Goal: Information Seeking & Learning: Learn about a topic

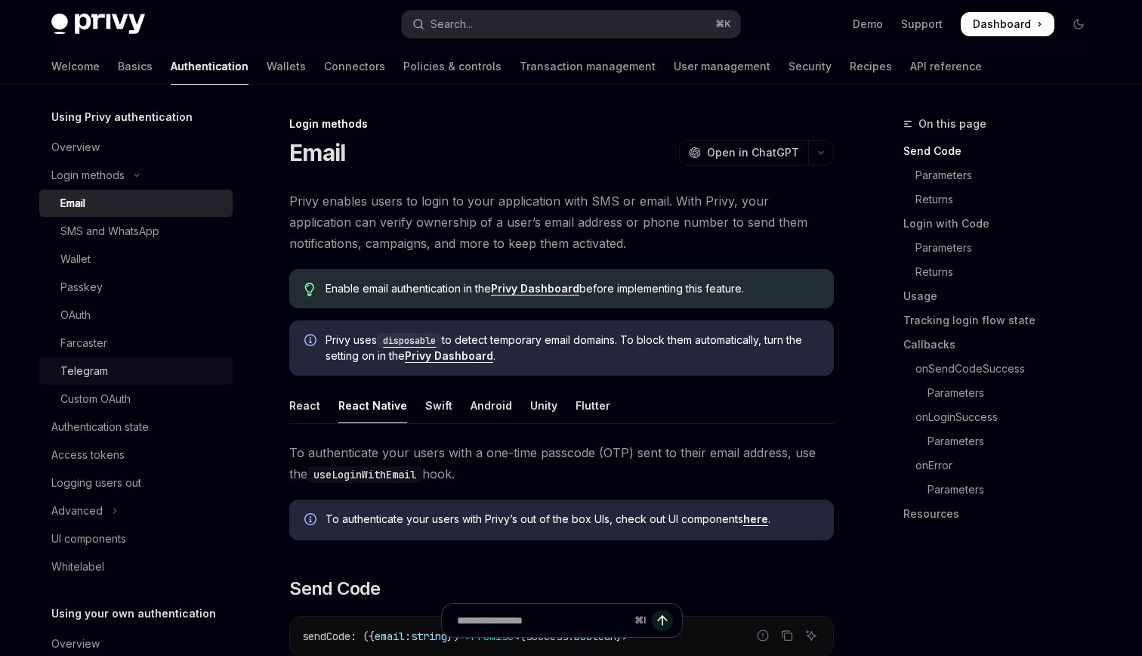
scroll to position [60, 0]
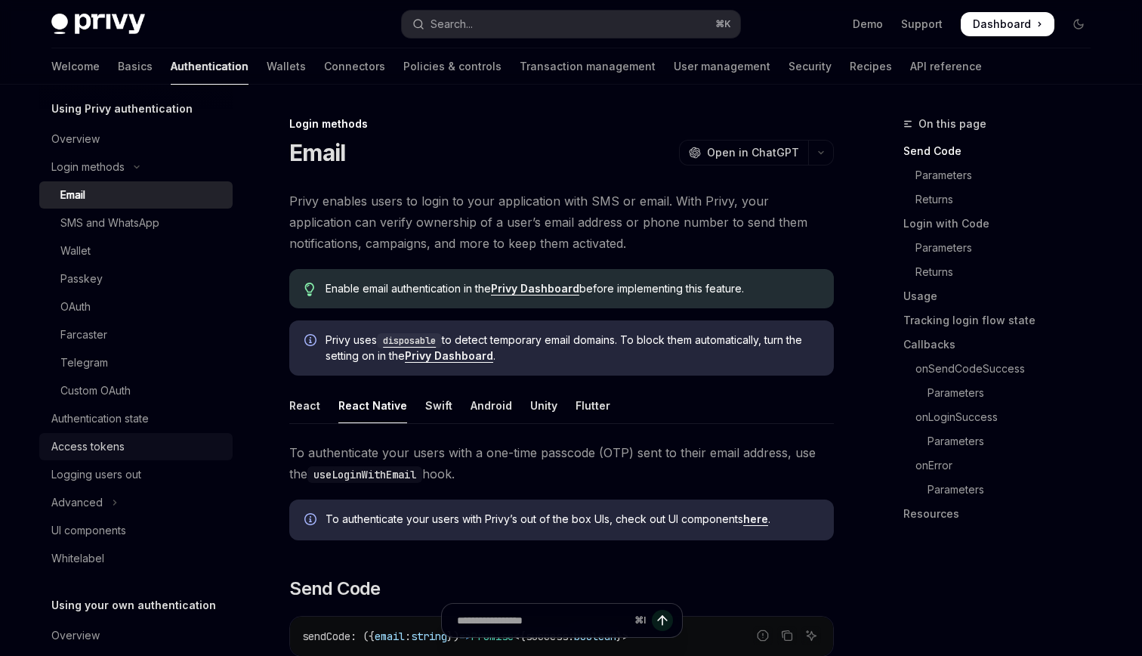
click at [132, 433] on link "Access tokens" at bounding box center [135, 446] width 193 height 27
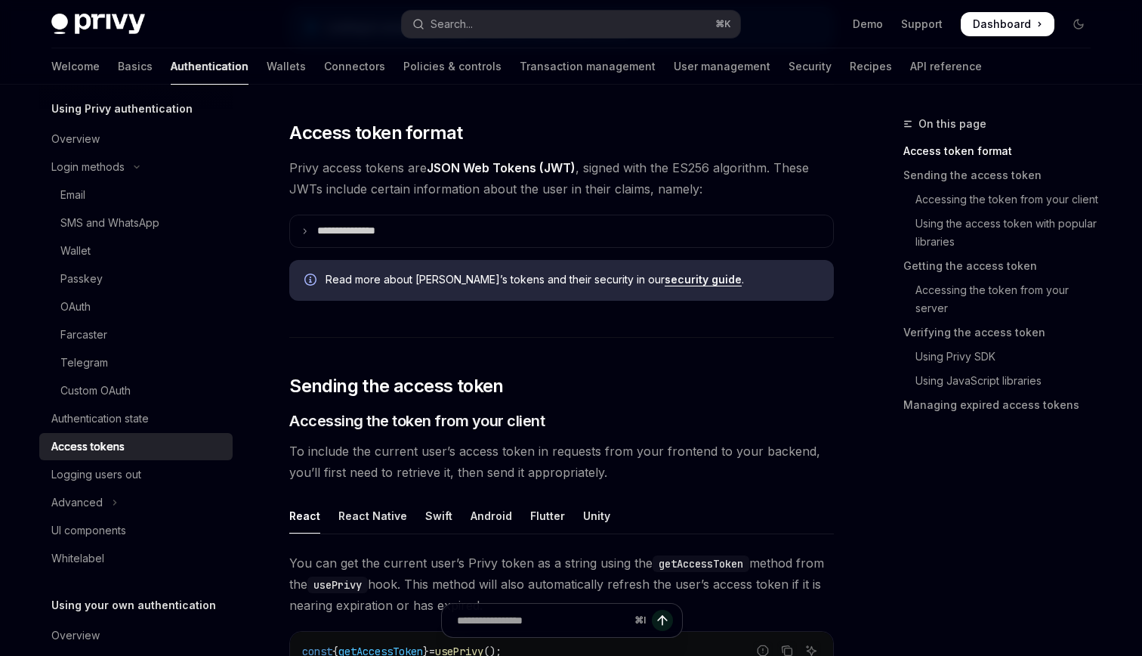
scroll to position [323, 0]
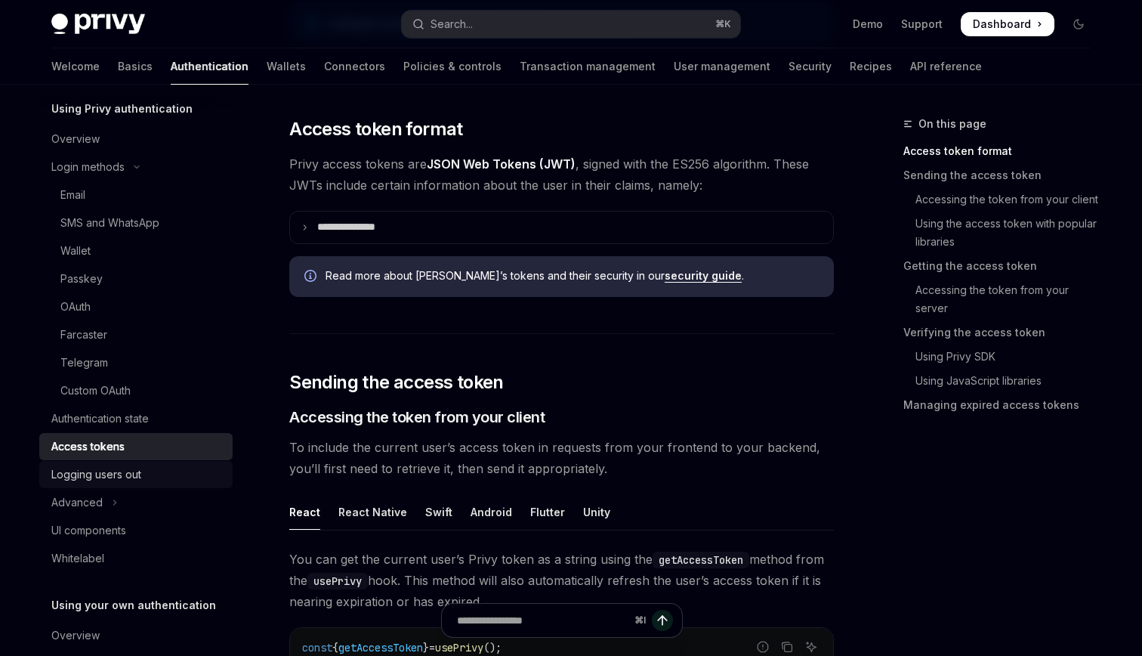
click at [154, 483] on div "Logging users out" at bounding box center [137, 474] width 172 height 18
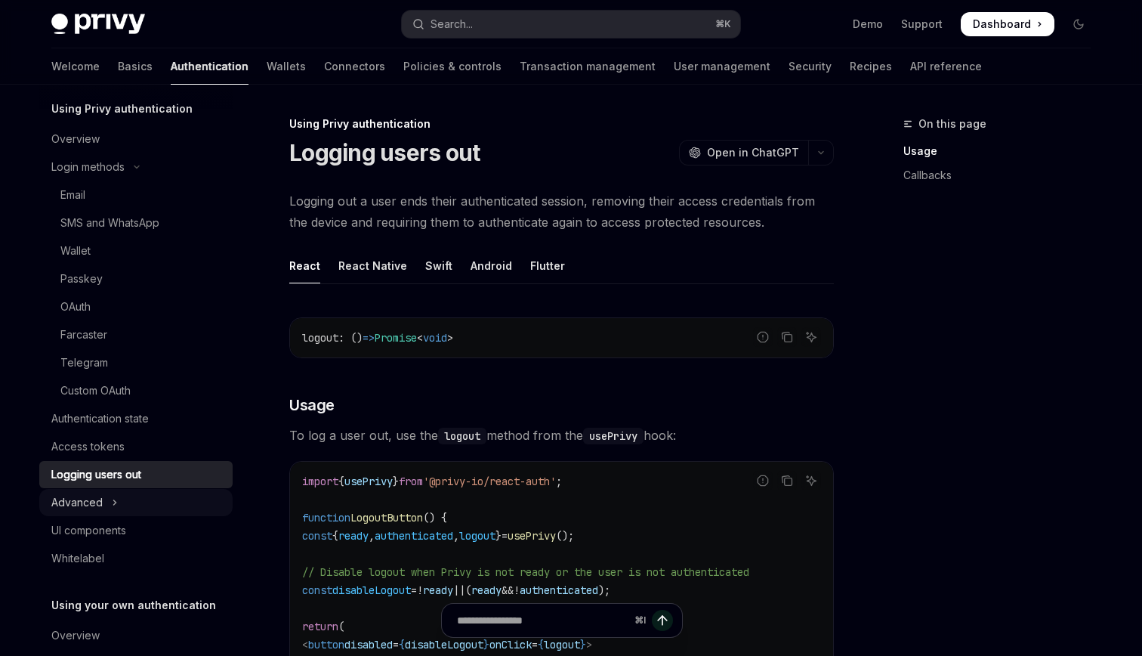
click at [126, 509] on button "Advanced" at bounding box center [135, 502] width 193 height 27
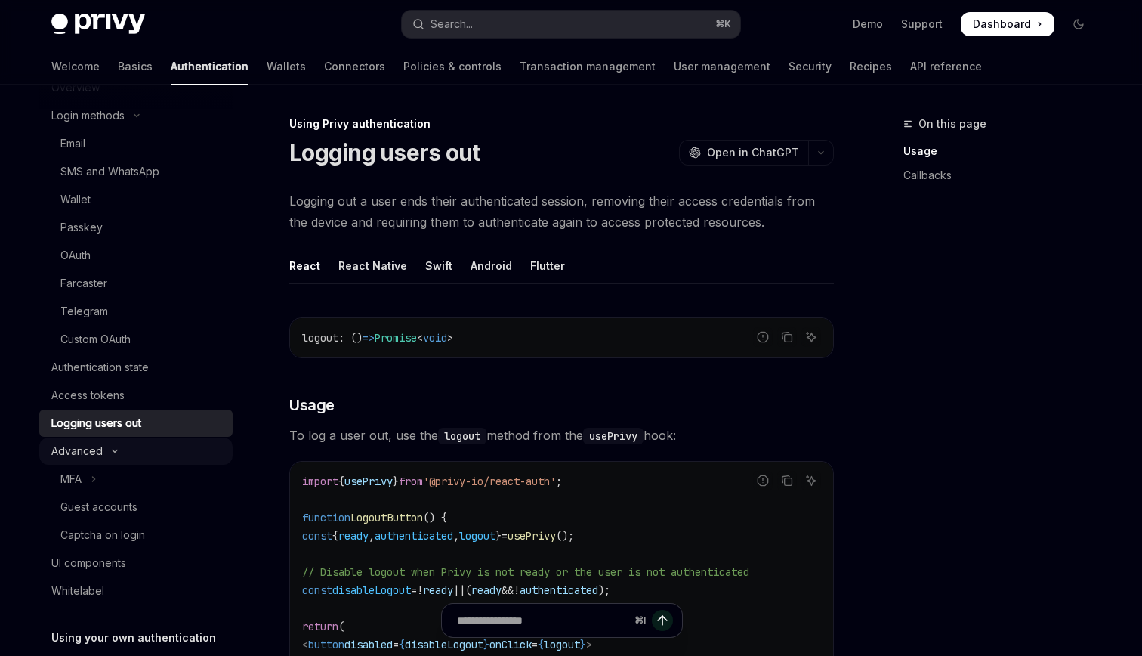
scroll to position [113, 0]
click at [110, 529] on div "Captcha on login" at bounding box center [102, 533] width 85 height 18
type textarea "*"
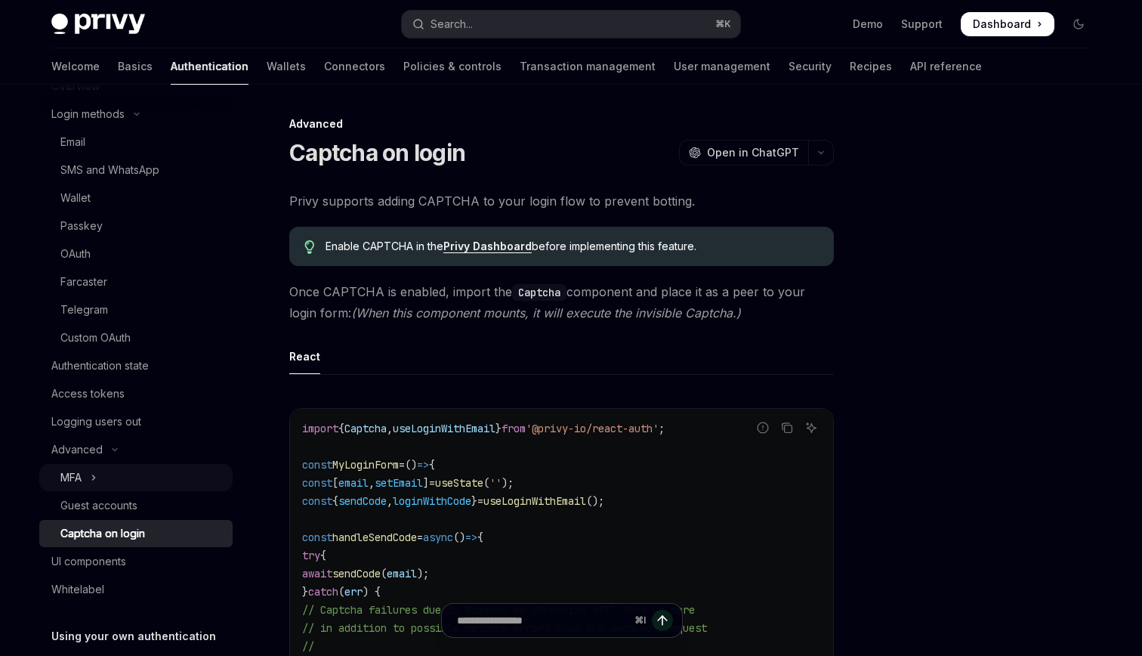
click at [106, 477] on button "MFA" at bounding box center [135, 477] width 193 height 27
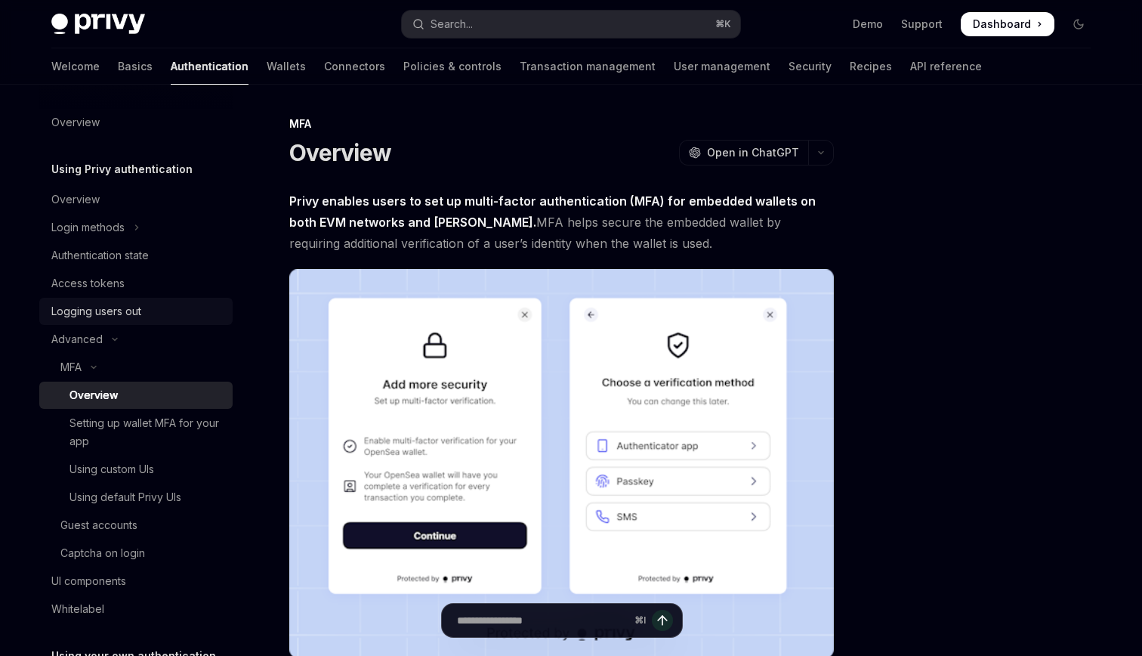
click at [107, 317] on div "Logging users out" at bounding box center [96, 311] width 90 height 18
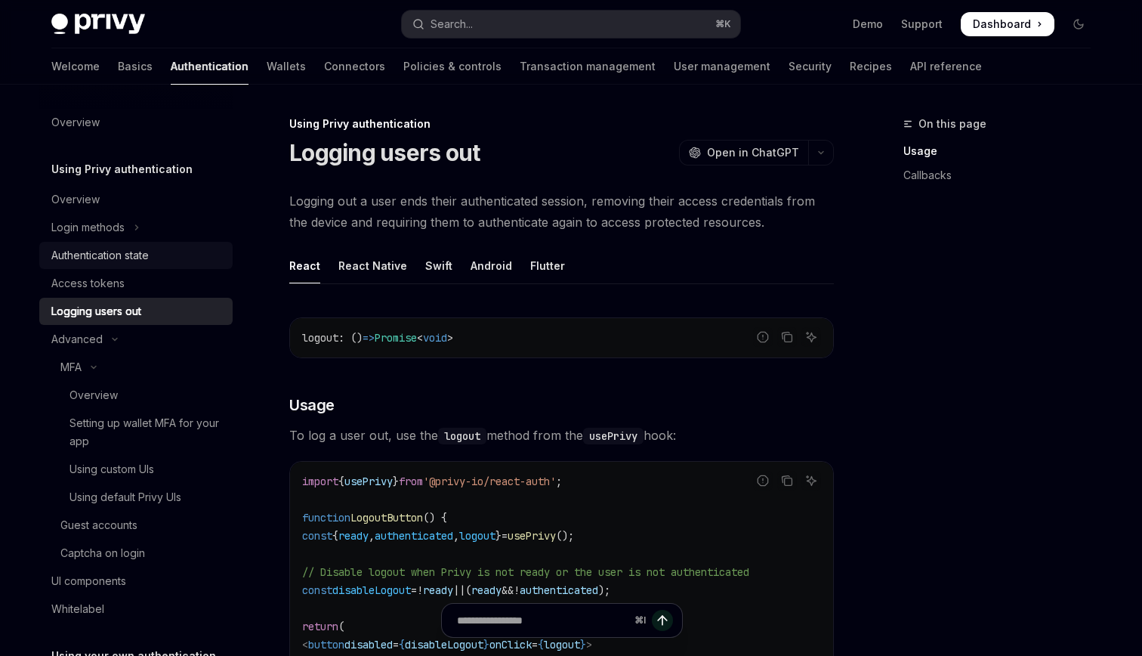
click at [97, 252] on div "Authentication state" at bounding box center [99, 255] width 97 height 18
type textarea "*"
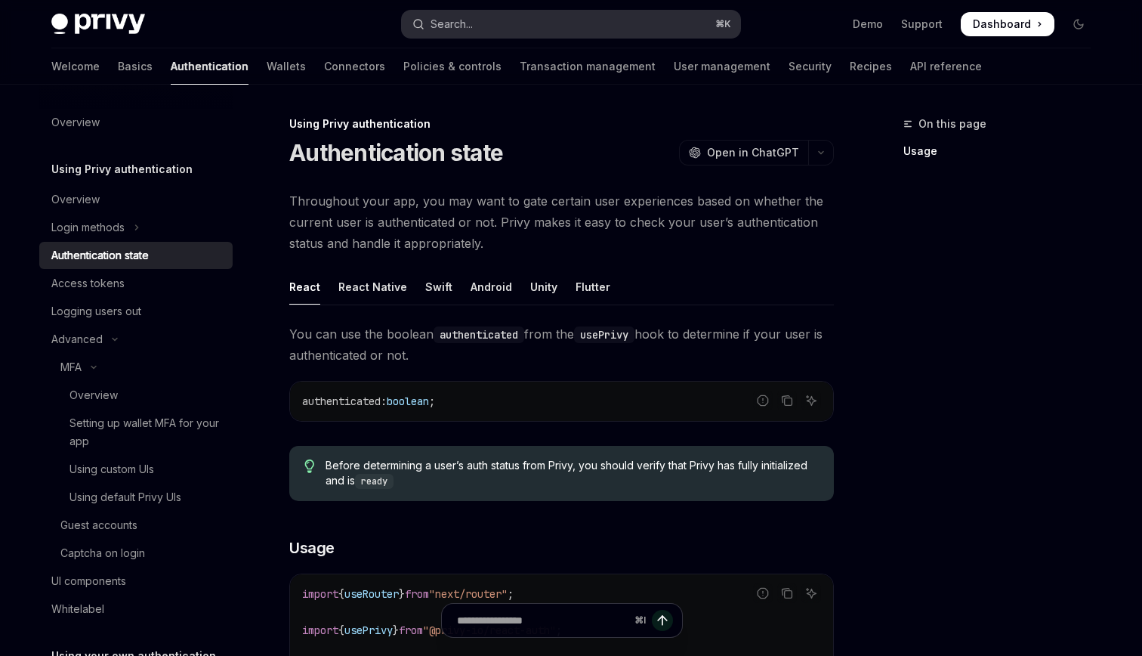
click at [462, 14] on button "Search... ⌘ K" at bounding box center [571, 24] width 338 height 27
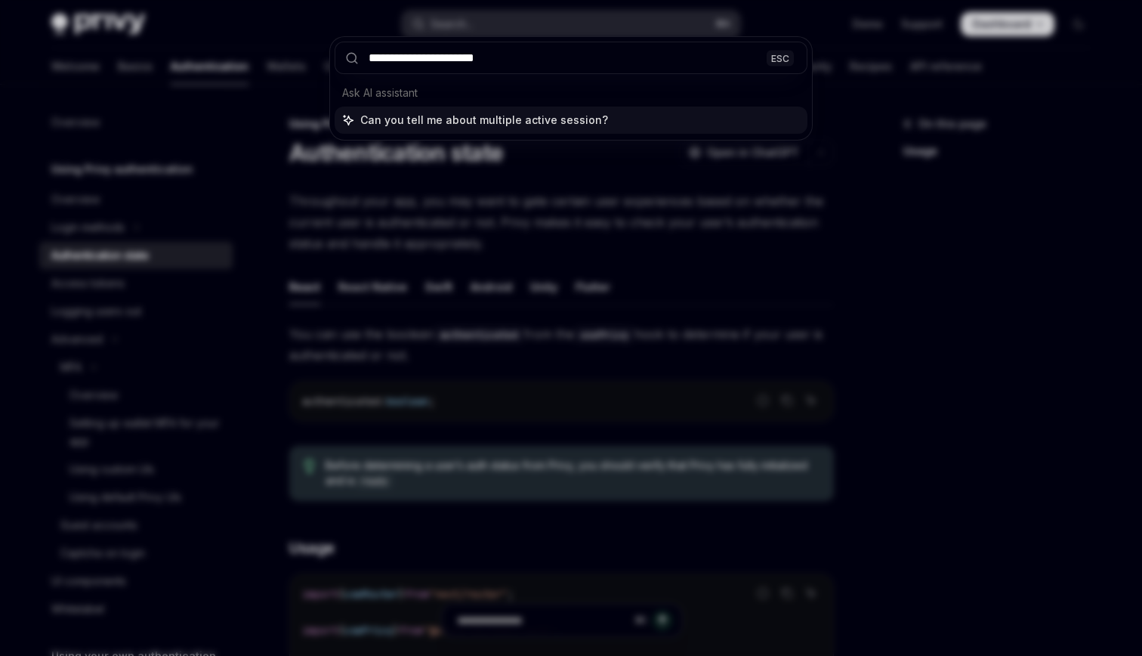
type input "**********"
type textarea "*"
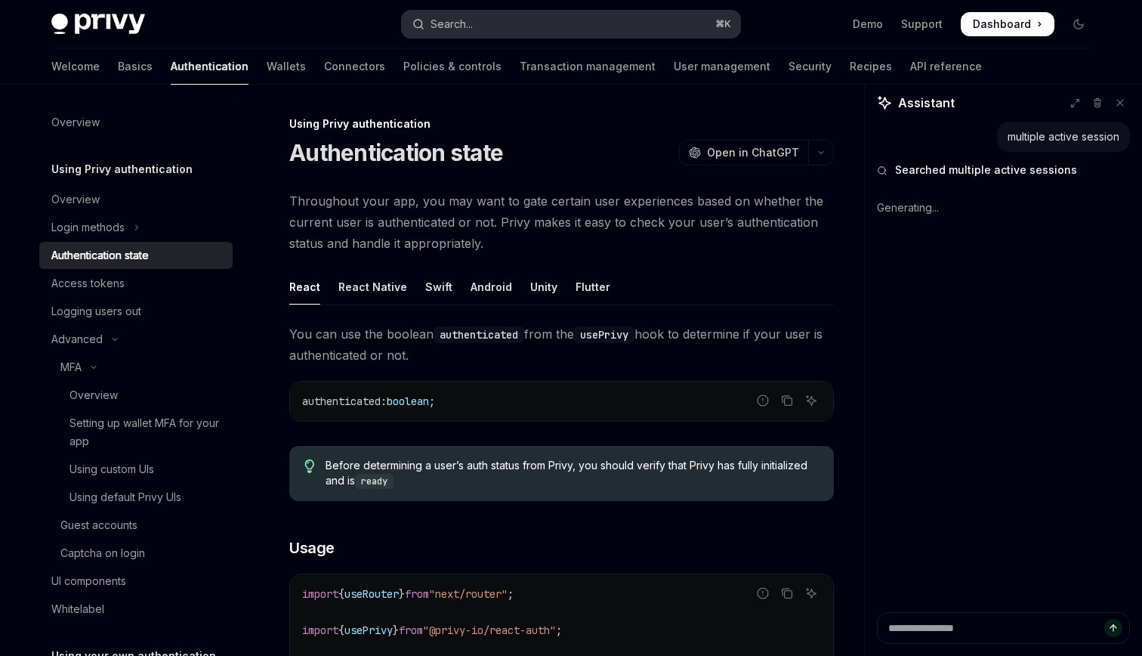
type textarea "*"
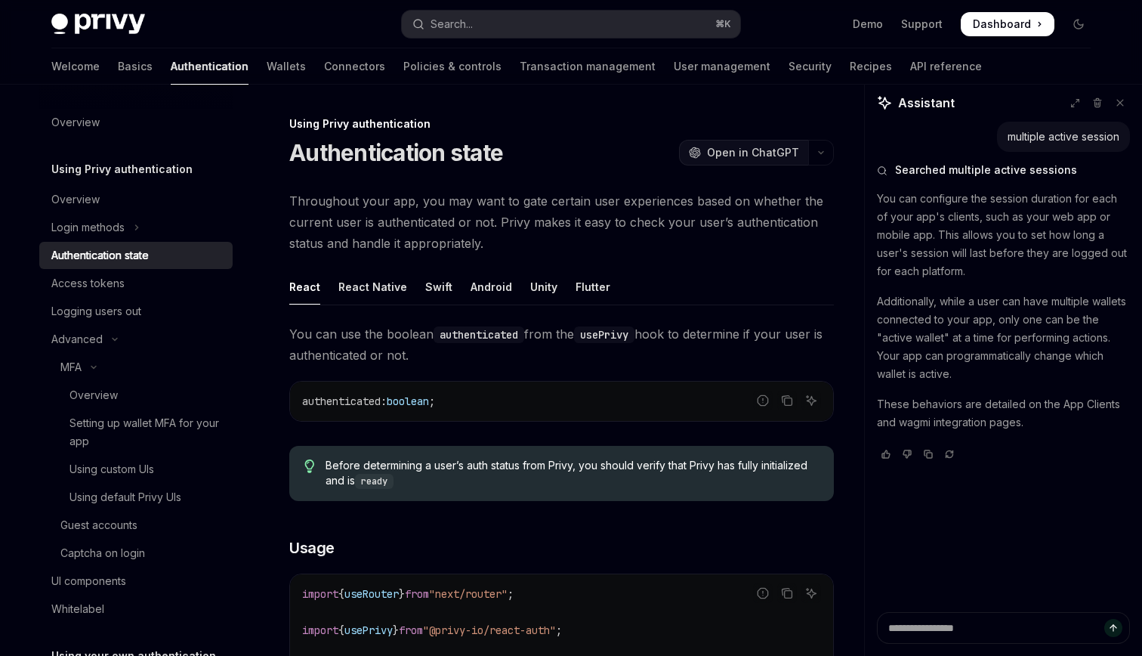
click at [730, 162] on button "OpenAI Open in ChatGPT" at bounding box center [743, 153] width 129 height 26
